Goal: Information Seeking & Learning: Learn about a topic

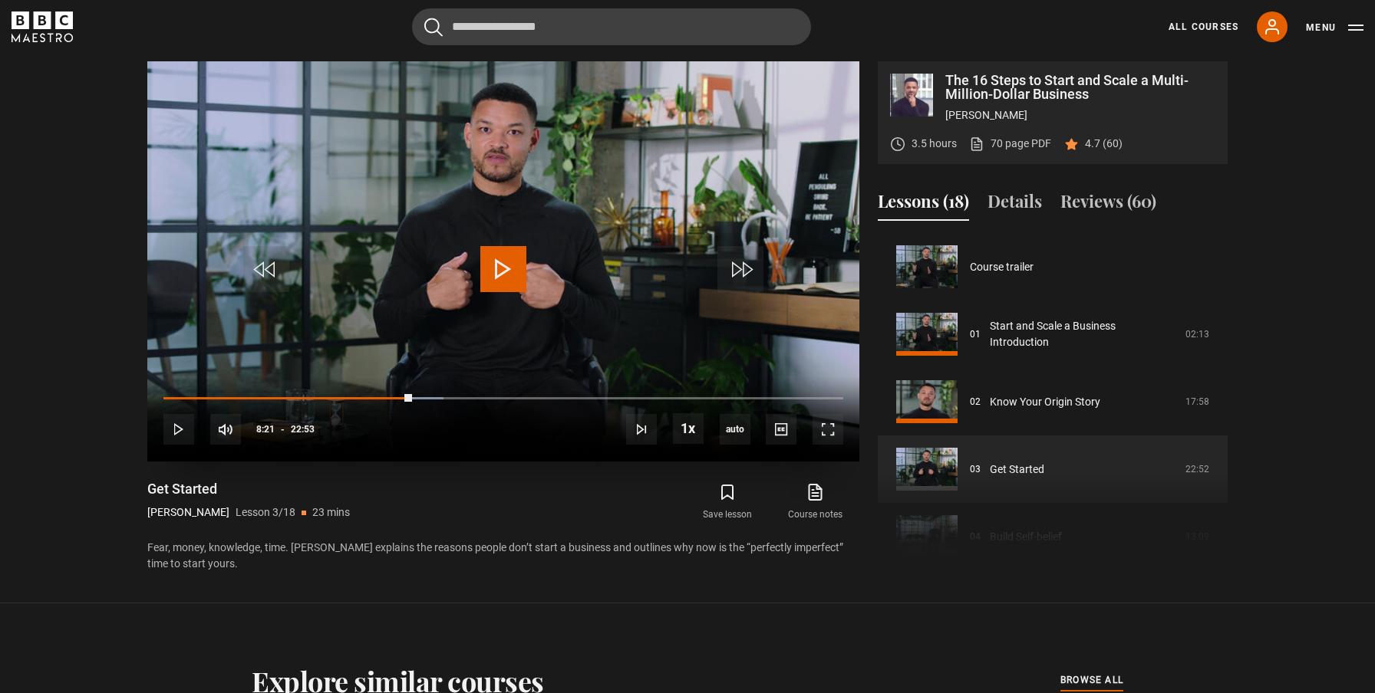
scroll to position [135, 0]
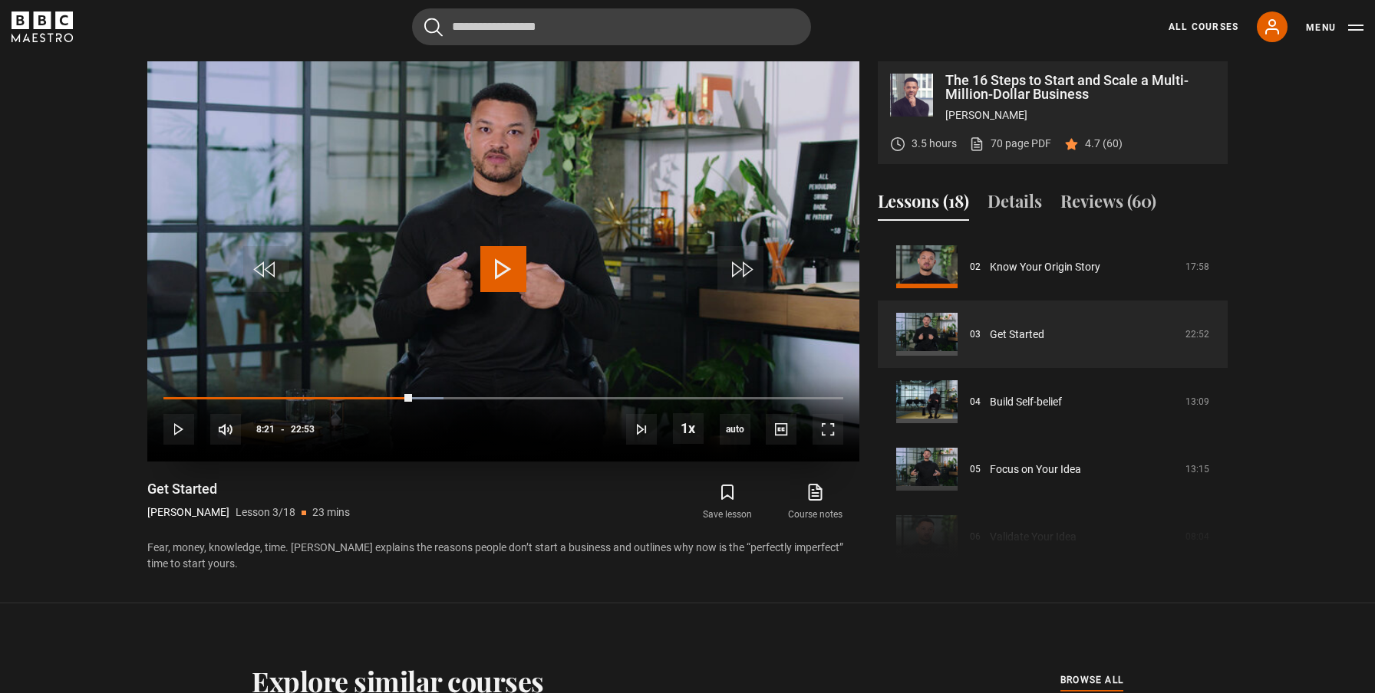
click at [496, 278] on span "Video Player" at bounding box center [503, 269] width 46 height 46
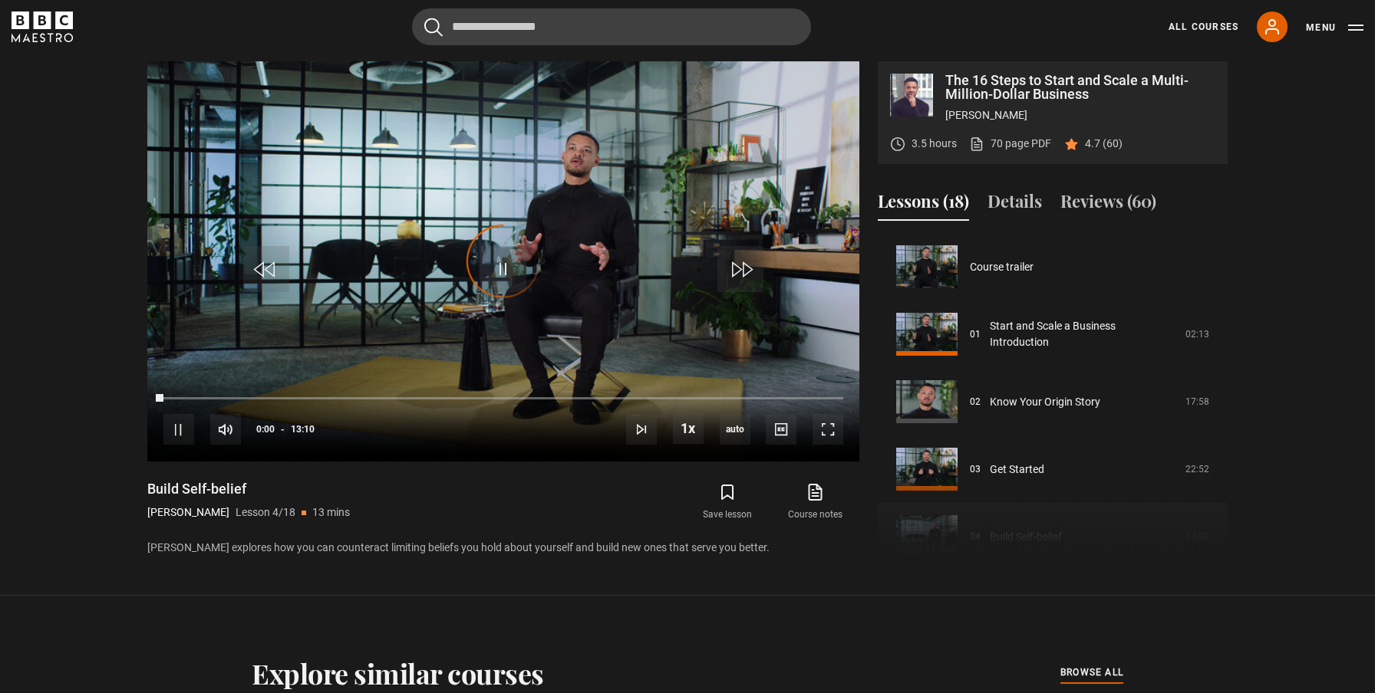
scroll to position [203, 0]
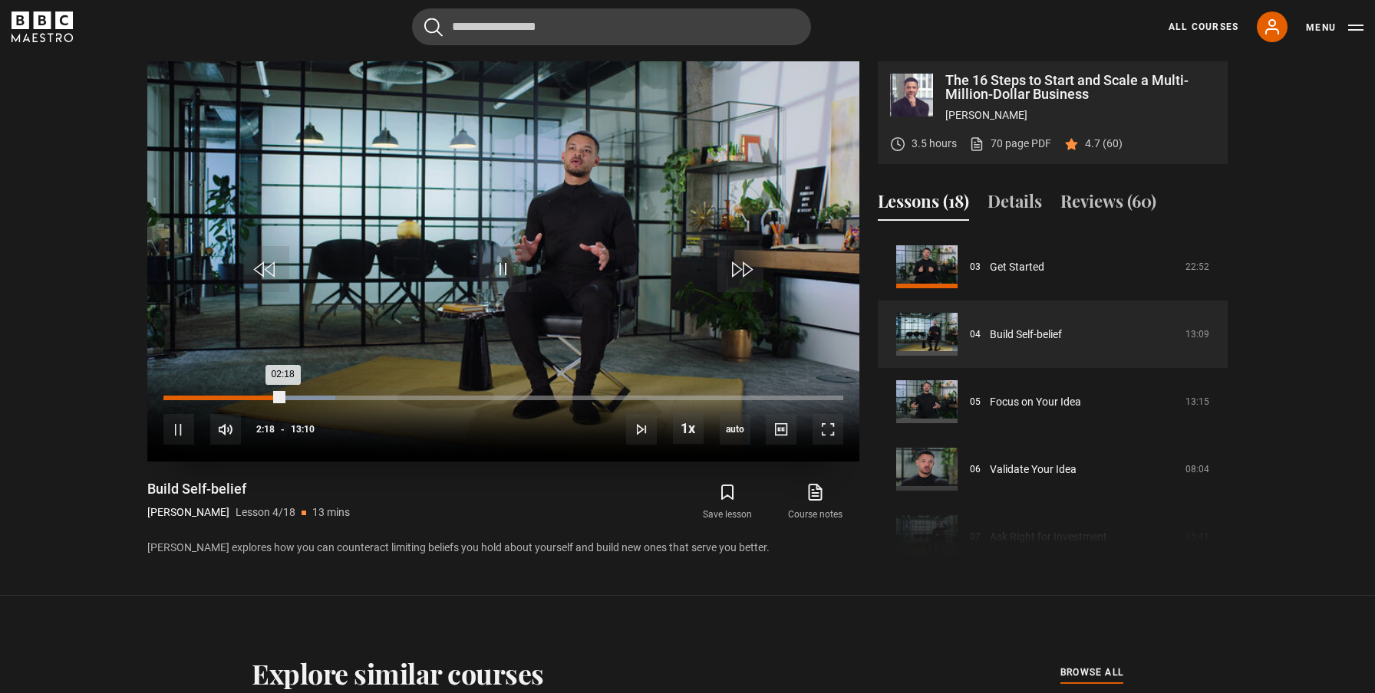
click at [248, 397] on div "02:18" at bounding box center [223, 398] width 120 height 5
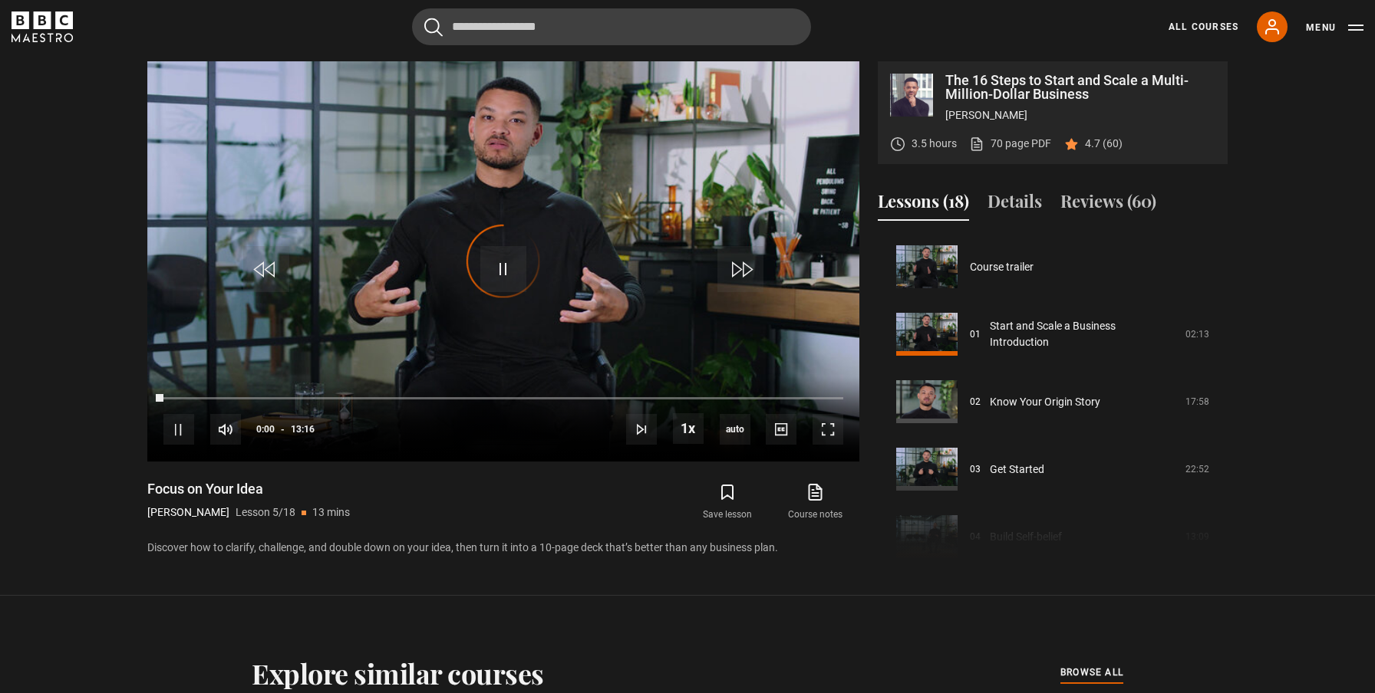
scroll to position [270, 0]
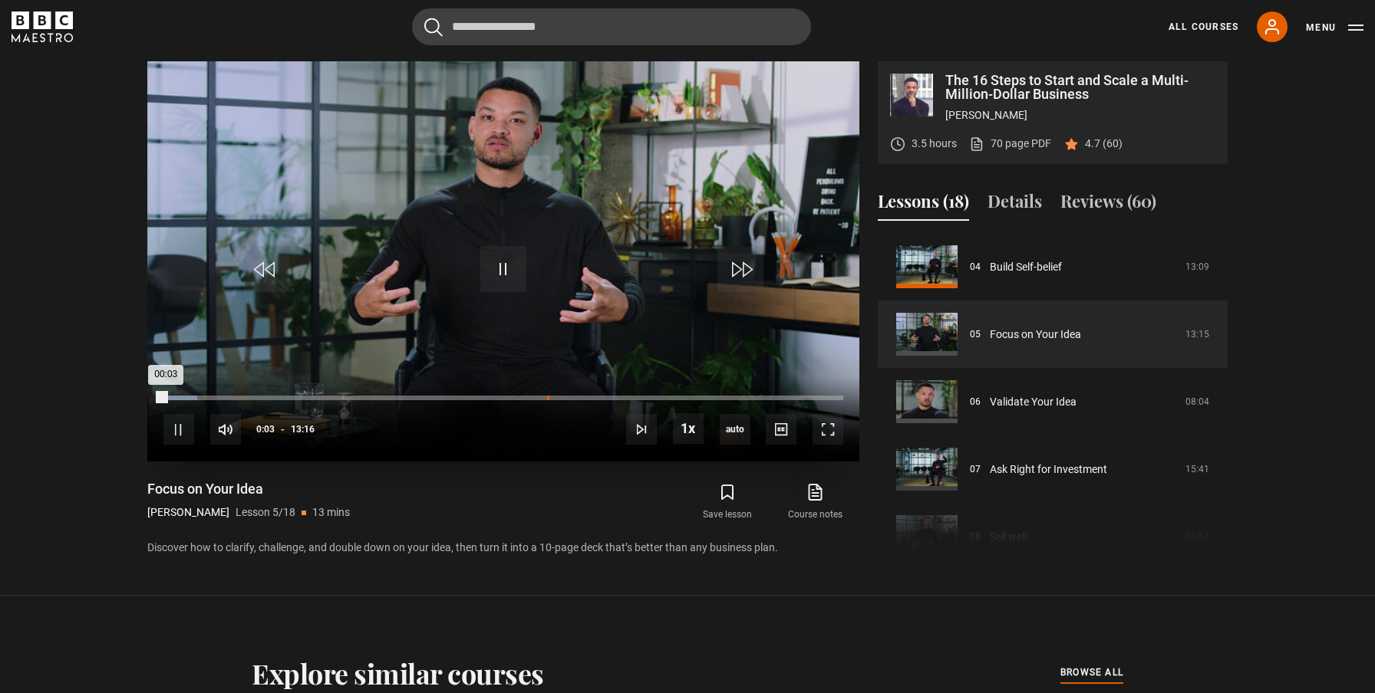
click at [547, 396] on div "07:29" at bounding box center [548, 398] width 2 height 5
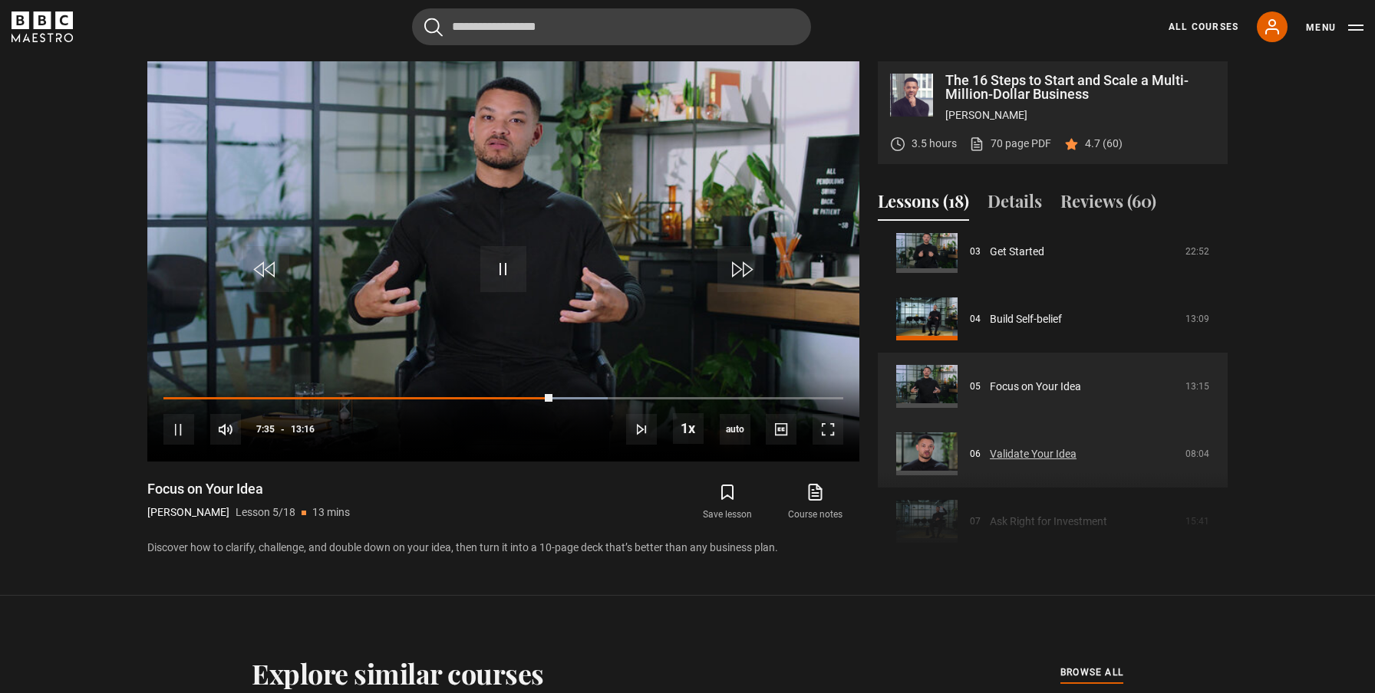
scroll to position [202, 0]
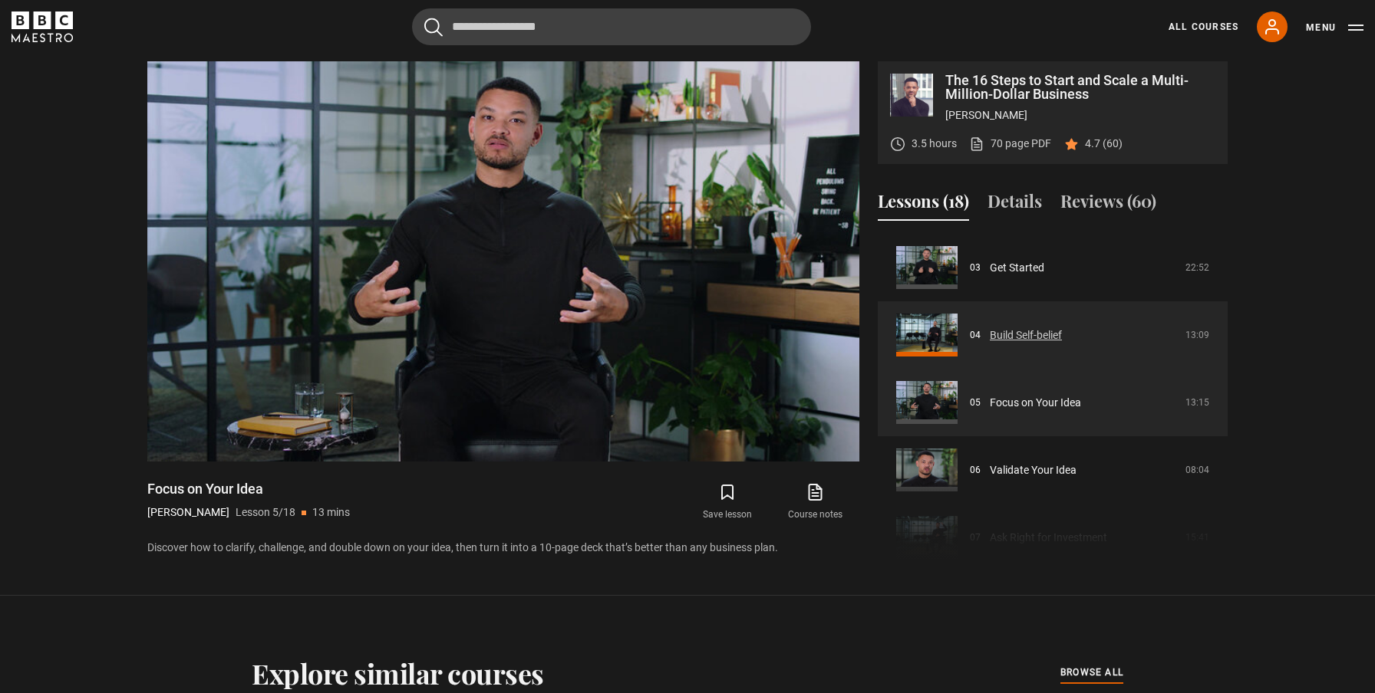
click at [1062, 344] on link "Build Self-belief" at bounding box center [1026, 336] width 72 height 16
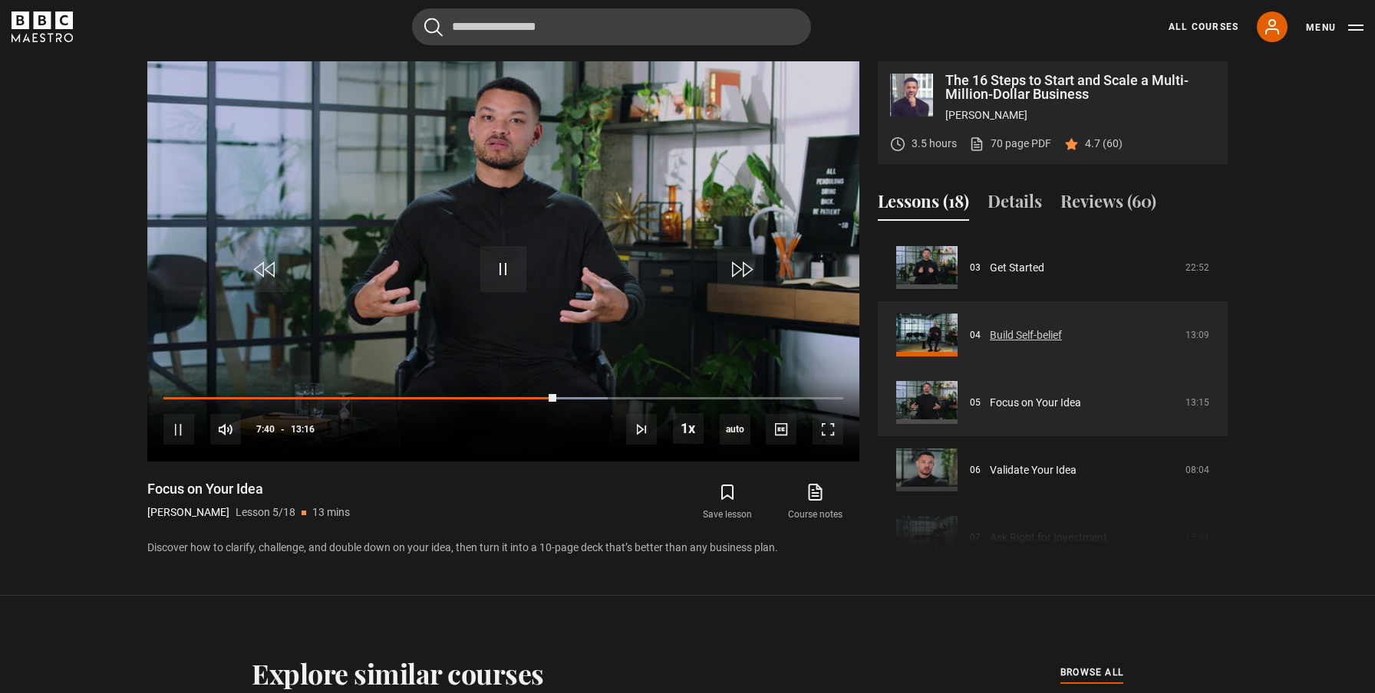
click at [994, 328] on link "Build Self-belief" at bounding box center [1026, 336] width 72 height 16
